Goal: Navigation & Orientation: Understand site structure

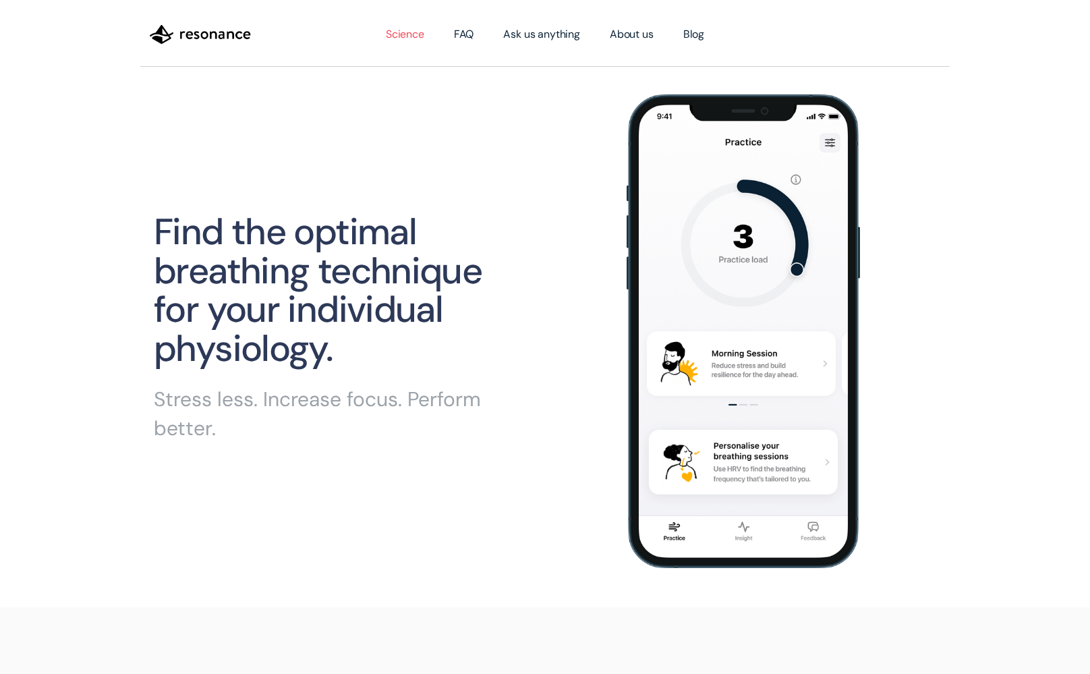
click at [401, 35] on link "Science" at bounding box center [405, 35] width 68 height 38
click at [629, 32] on link "About us" at bounding box center [632, 35] width 74 height 38
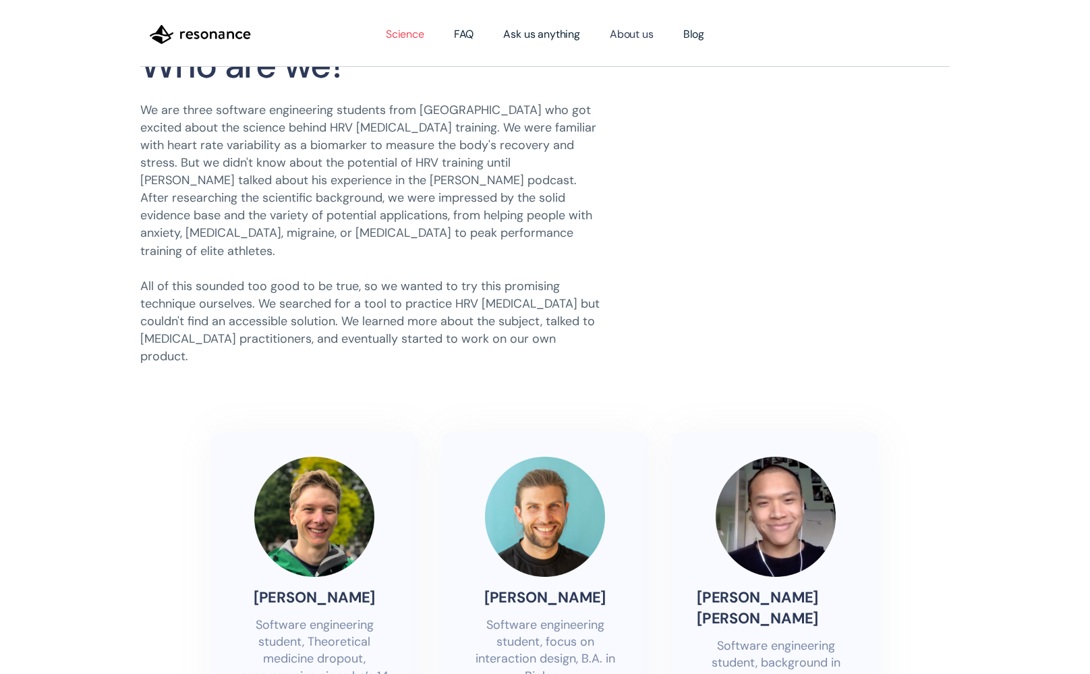
scroll to position [77, 0]
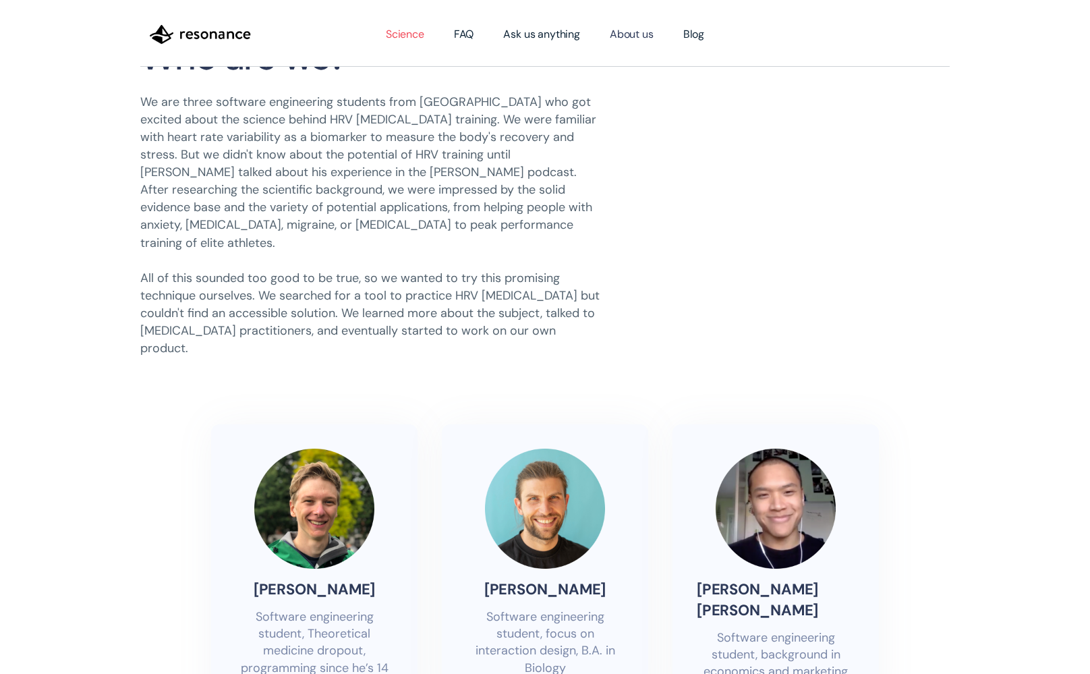
click at [394, 33] on link "Science" at bounding box center [405, 35] width 68 height 38
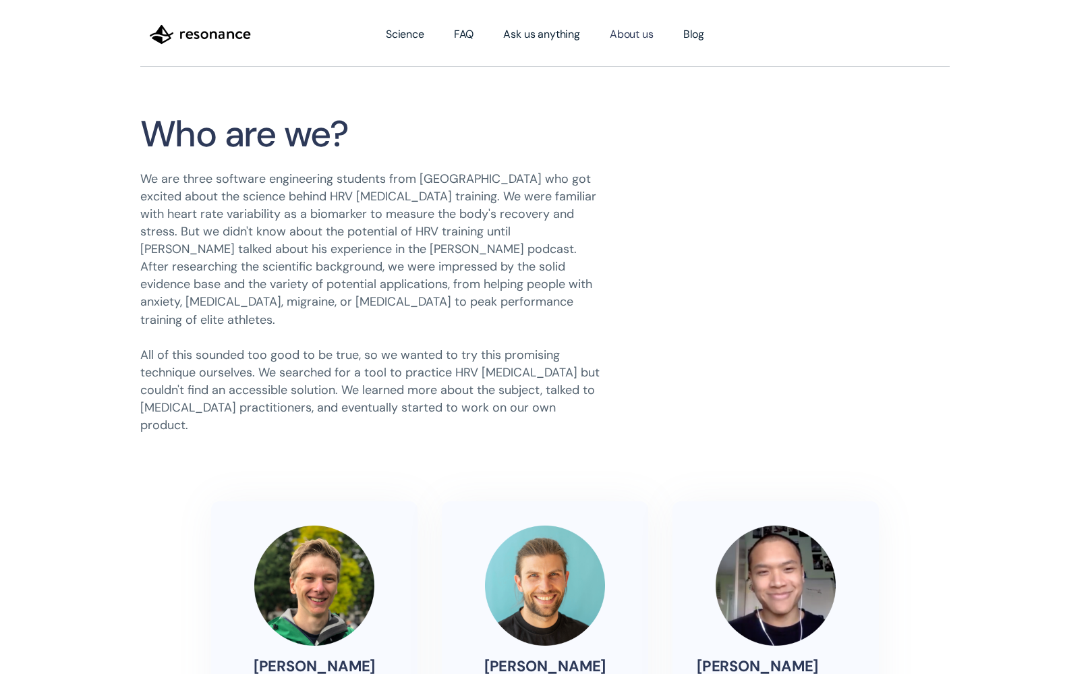
scroll to position [0, 0]
click at [204, 35] on img "home" at bounding box center [200, 34] width 101 height 23
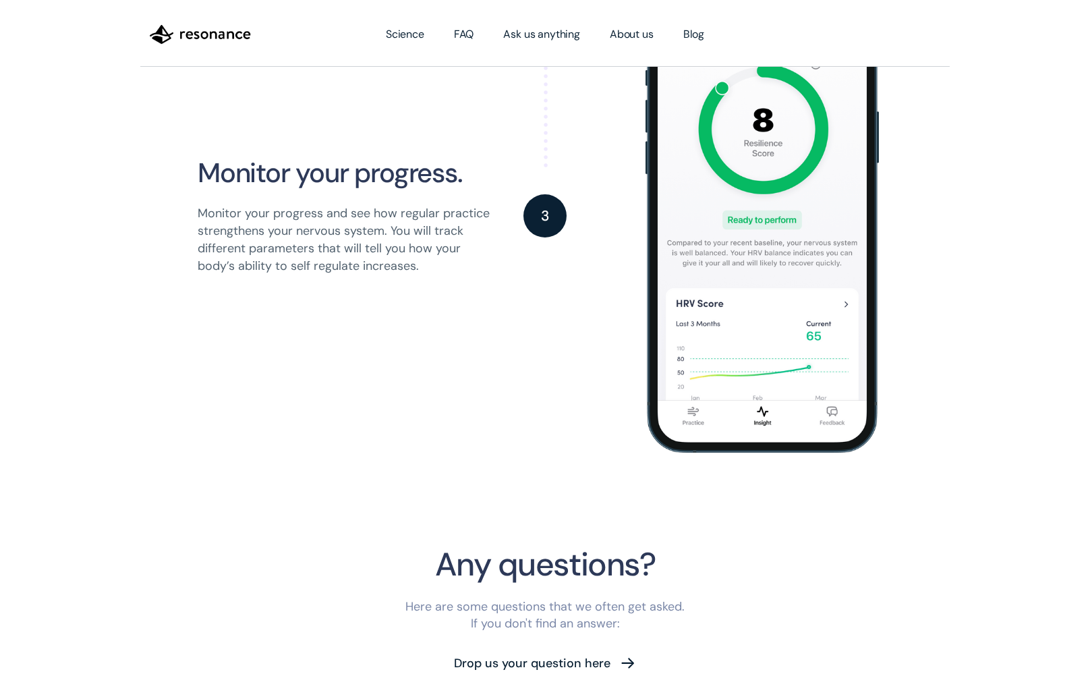
scroll to position [1621, 0]
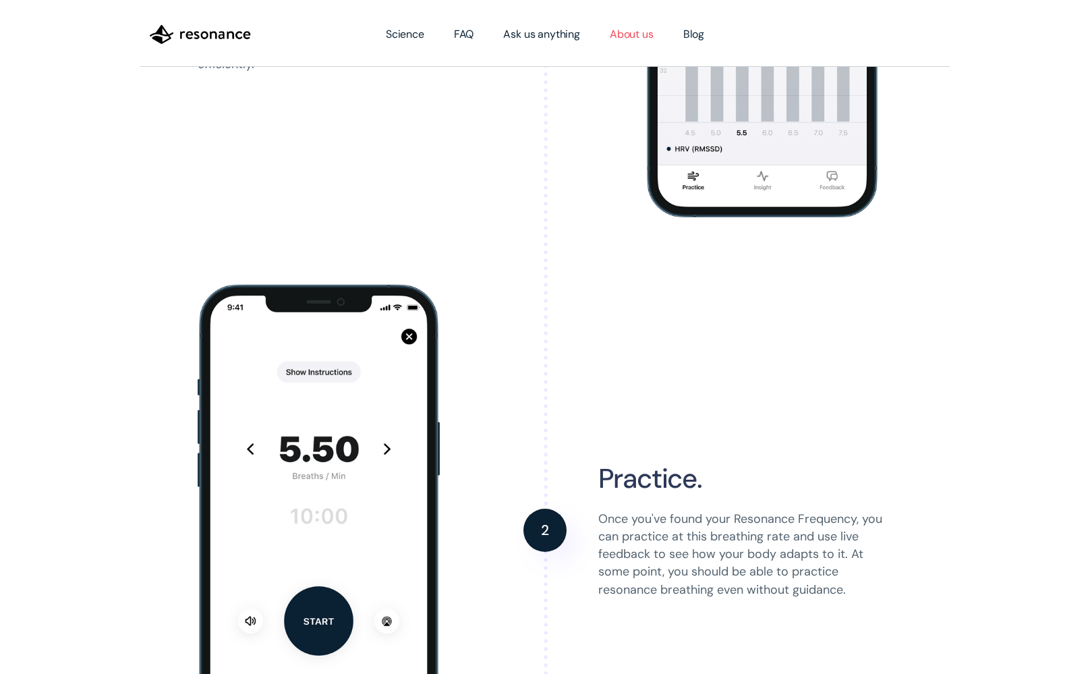
click at [620, 33] on link "About us" at bounding box center [632, 35] width 74 height 38
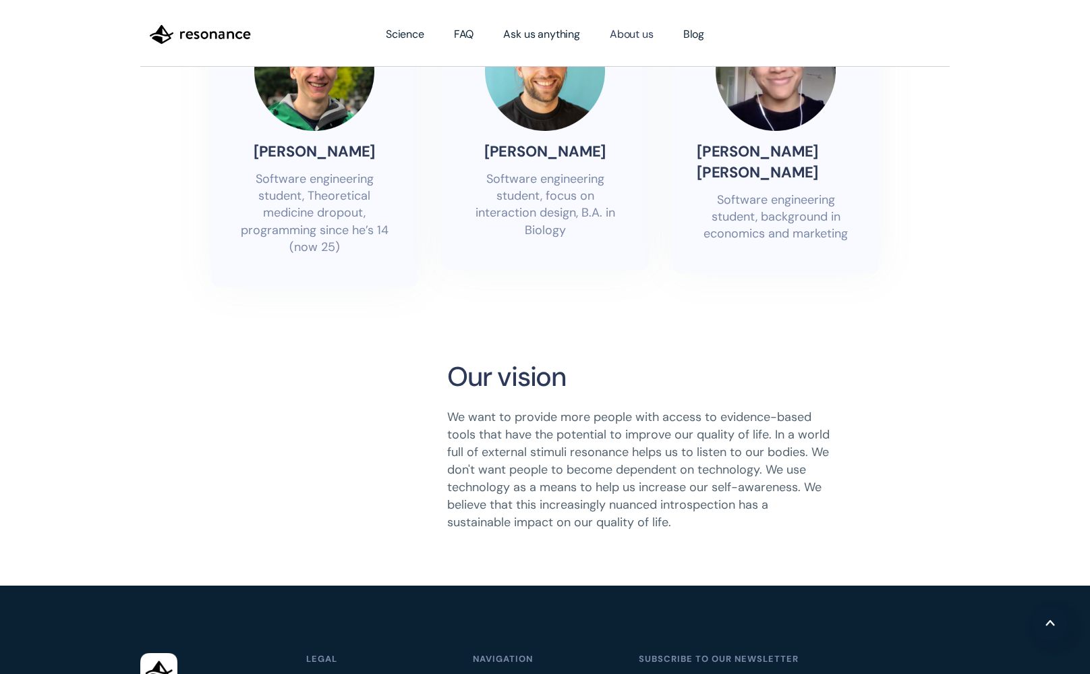
scroll to position [567, 0]
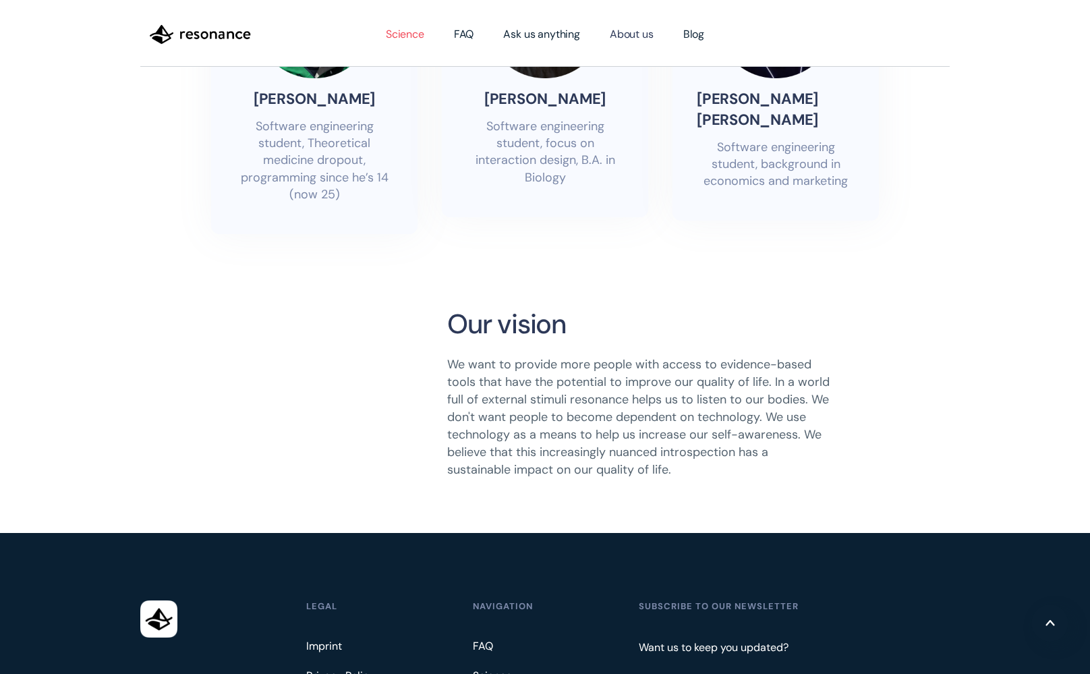
click at [406, 34] on link "Science" at bounding box center [405, 35] width 68 height 38
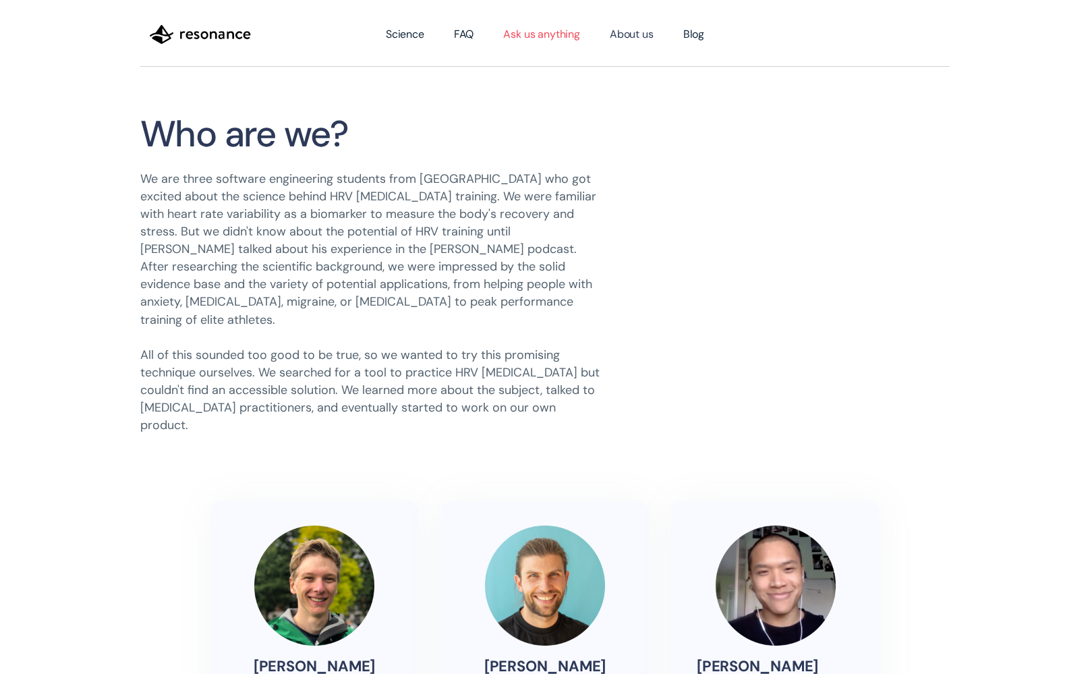
scroll to position [0, 0]
click at [538, 30] on link "Ask us anything" at bounding box center [541, 35] width 107 height 38
